Goal: Information Seeking & Learning: Learn about a topic

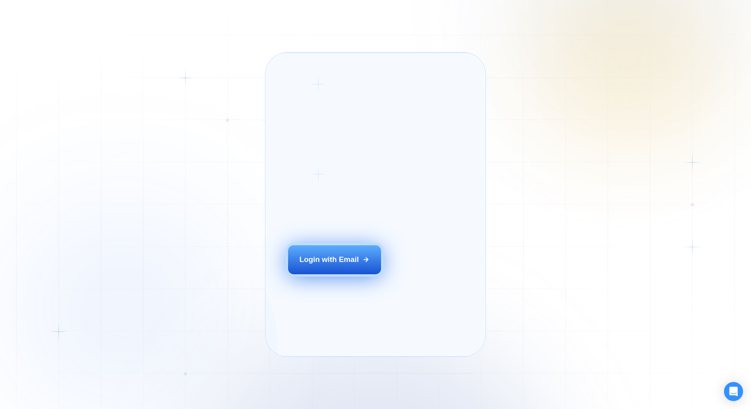
click at [357, 265] on div "Login with Email" at bounding box center [329, 259] width 59 height 10
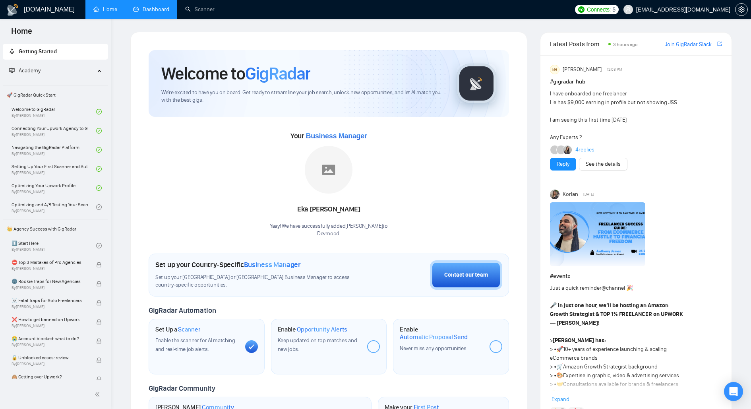
click at [149, 10] on link "Dashboard" at bounding box center [151, 9] width 36 height 7
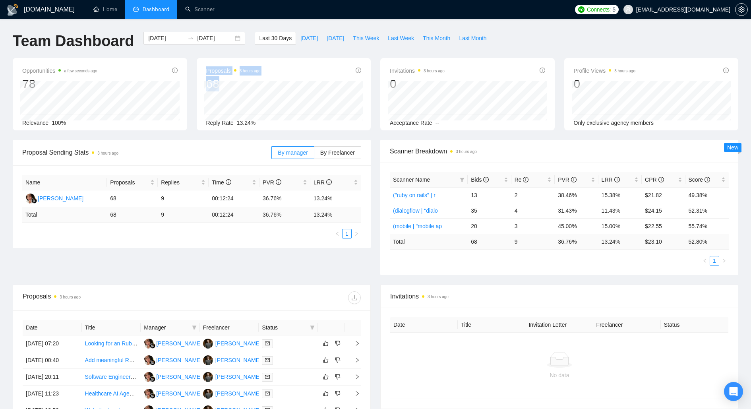
click at [250, 82] on div "Proposals 3 hours ago 68 [DATE] Replied 0 Reply Rate 13.24%" at bounding box center [284, 94] width 174 height 72
click at [368, 91] on div "Proposals 3 hours ago 68 [DATE] Replied 0 Reply Rate 13.24%" at bounding box center [284, 94] width 174 height 72
drag, startPoint x: 215, startPoint y: 124, endPoint x: 303, endPoint y: 124, distance: 87.8
click at [283, 124] on div "Proposals 3 hours ago 68 [DATE] Sent 2 Reply Rate 13.24%" at bounding box center [284, 94] width 174 height 72
click at [377, 137] on div "Opportunities a few seconds ago 78 Relevance 100% Proposals 3 hours ago 68 [DAT…" at bounding box center [375, 99] width 735 height 82
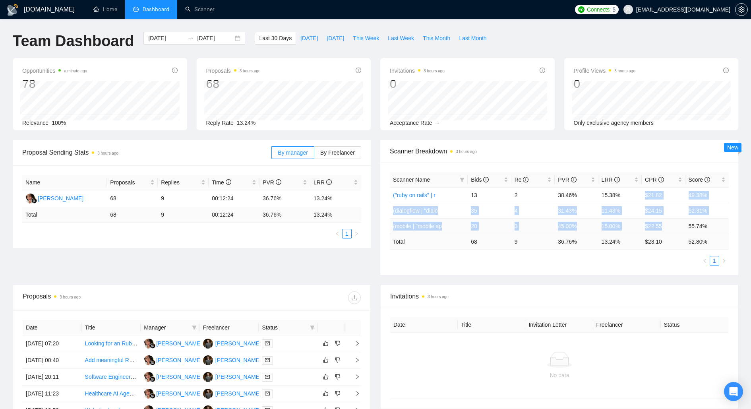
drag, startPoint x: 644, startPoint y: 194, endPoint x: 662, endPoint y: 228, distance: 38.9
click at [662, 228] on tbody "("ruby on rails" | r 13 2 38.46% 15.38% $21.82 49.38% (dialogflow | "dialo 35 4…" at bounding box center [559, 210] width 339 height 47
click at [665, 229] on td "$22.55" at bounding box center [663, 226] width 43 height 16
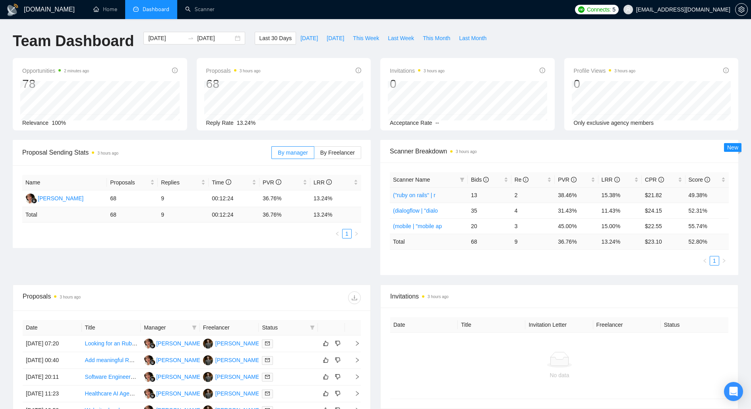
drag, startPoint x: 482, startPoint y: 195, endPoint x: 450, endPoint y: 195, distance: 31.8
click at [465, 195] on tr "("ruby on rails" | r 13 2 38.46% 15.38% $21.82 49.38%" at bounding box center [559, 195] width 339 height 16
click at [517, 199] on td "2" at bounding box center [533, 195] width 43 height 16
click at [423, 208] on link "(dialogflow | "dialo" at bounding box center [415, 210] width 45 height 6
